Goal: Transaction & Acquisition: Purchase product/service

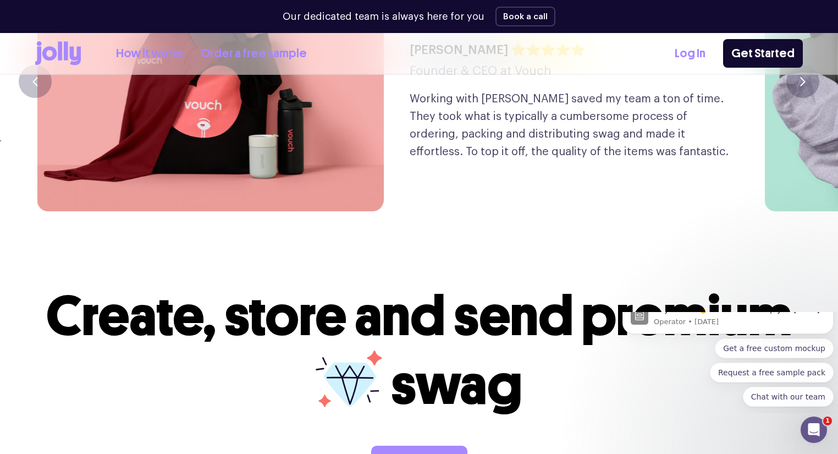
scroll to position [2991, 0]
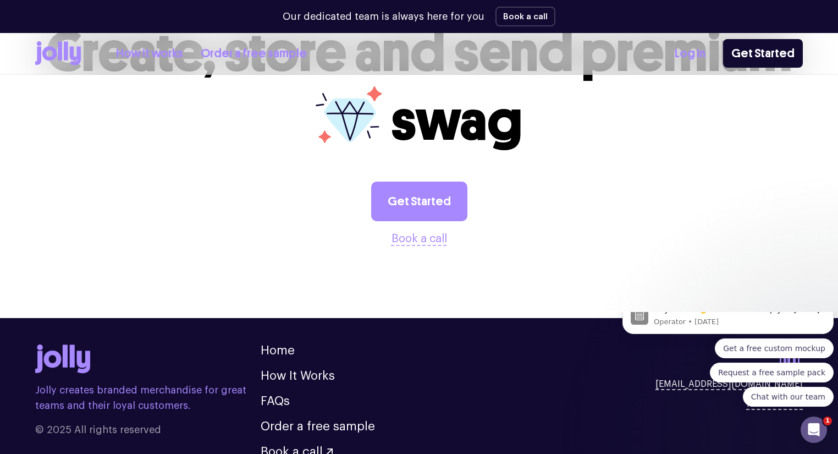
click at [51, 40] on div "How it works Order a free sample Log In Get Started" at bounding box center [418, 53] width 767 height 41
click at [56, 56] on icon at bounding box center [49, 53] width 14 height 14
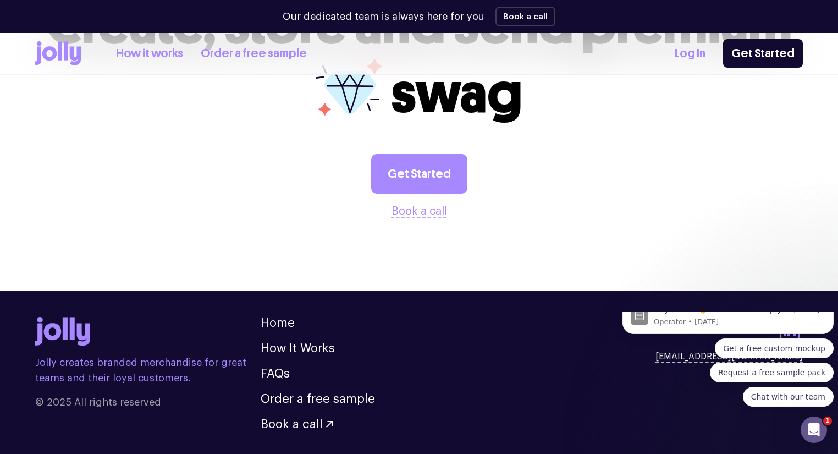
scroll to position [3032, 0]
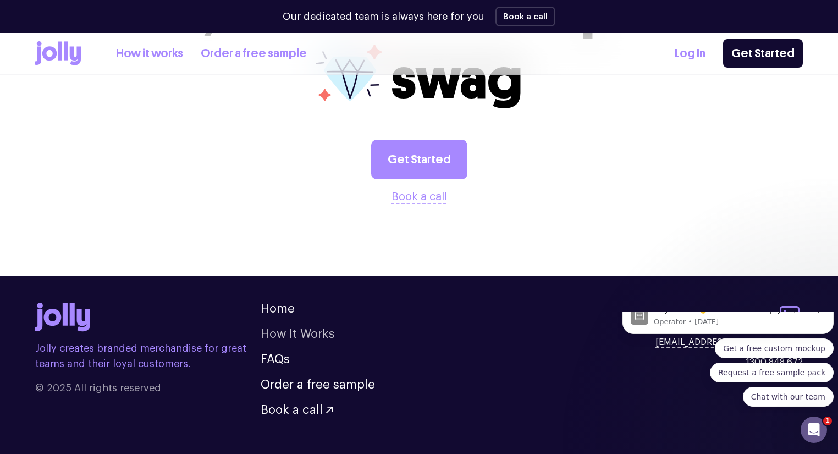
click at [288, 328] on link "How It Works" at bounding box center [298, 334] width 74 height 12
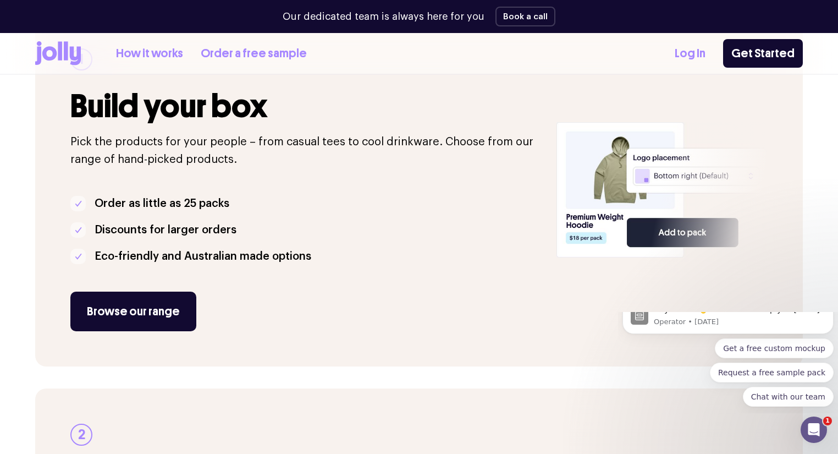
scroll to position [220, 0]
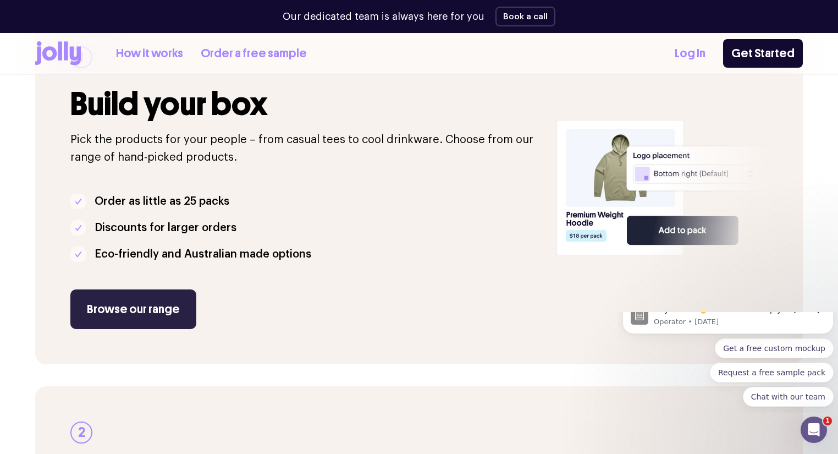
click at [152, 300] on link "Browse our range" at bounding box center [133, 309] width 126 height 40
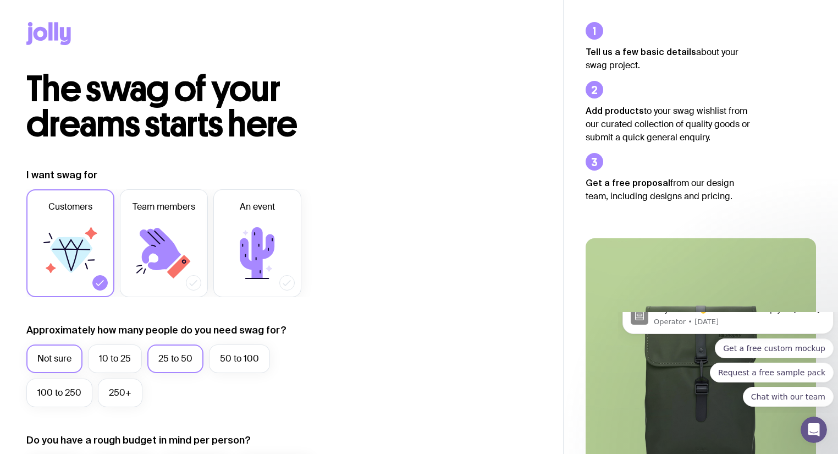
click at [188, 361] on label "25 to 50" at bounding box center [175, 358] width 56 height 29
click at [0, 0] on input "25 to 50" at bounding box center [0, 0] width 0 height 0
drag, startPoint x: 27, startPoint y: 24, endPoint x: 53, endPoint y: 37, distance: 28.8
click at [27, 24] on icon at bounding box center [48, 33] width 45 height 23
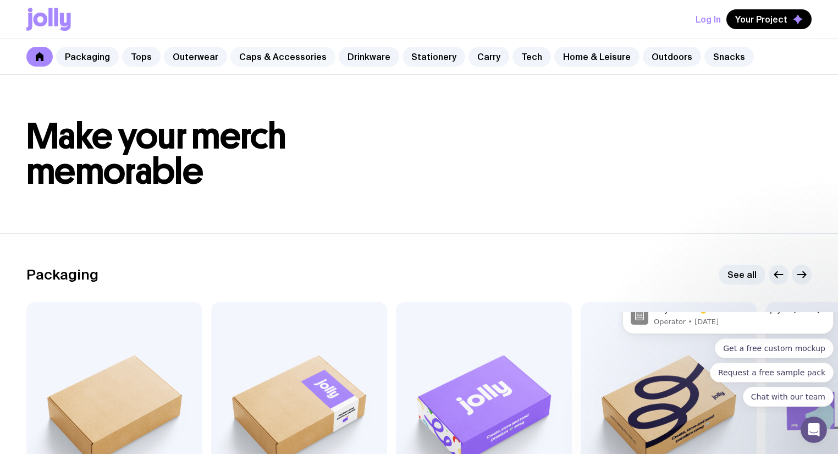
click at [257, 57] on link "Caps & Accessories" at bounding box center [282, 57] width 105 height 20
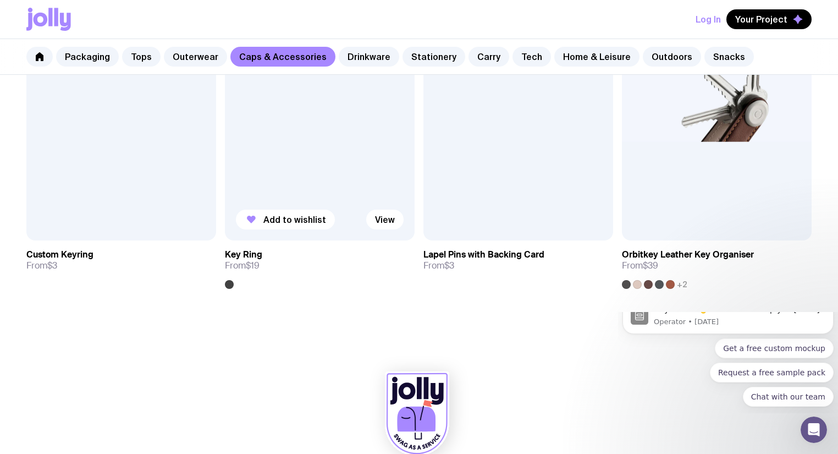
scroll to position [1852, 0]
